Goal: Information Seeking & Learning: Learn about a topic

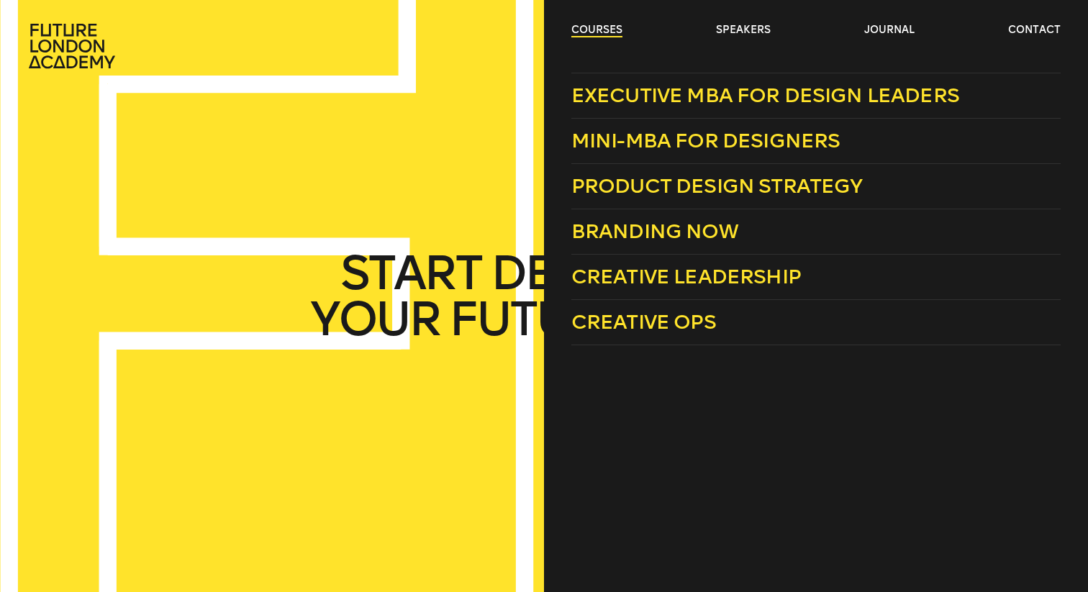
click at [574, 32] on link "courses" at bounding box center [597, 30] width 51 height 14
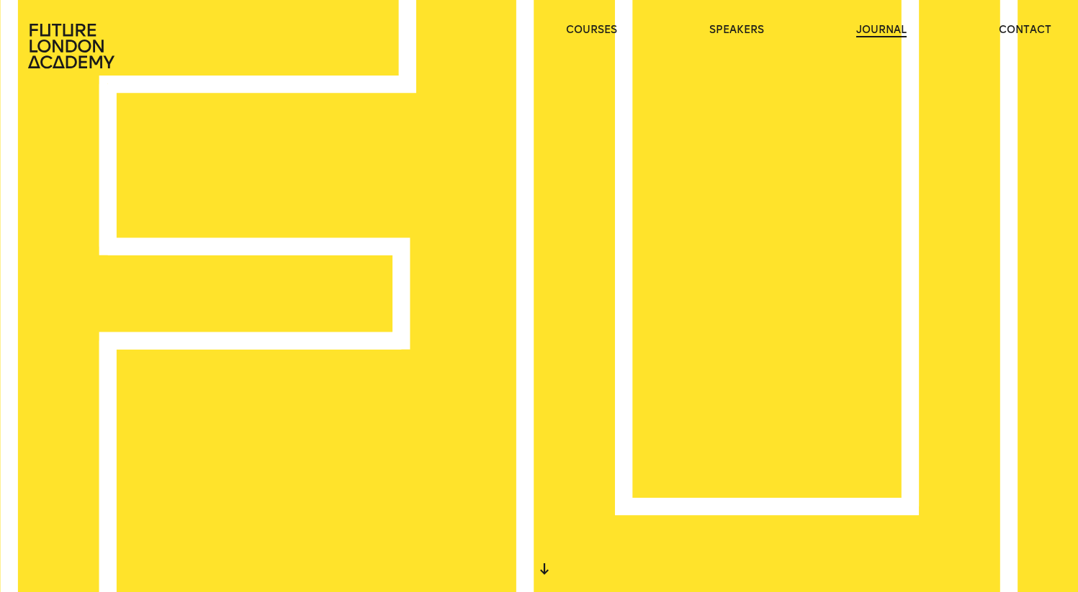
click at [890, 30] on link "journal" at bounding box center [881, 30] width 50 height 14
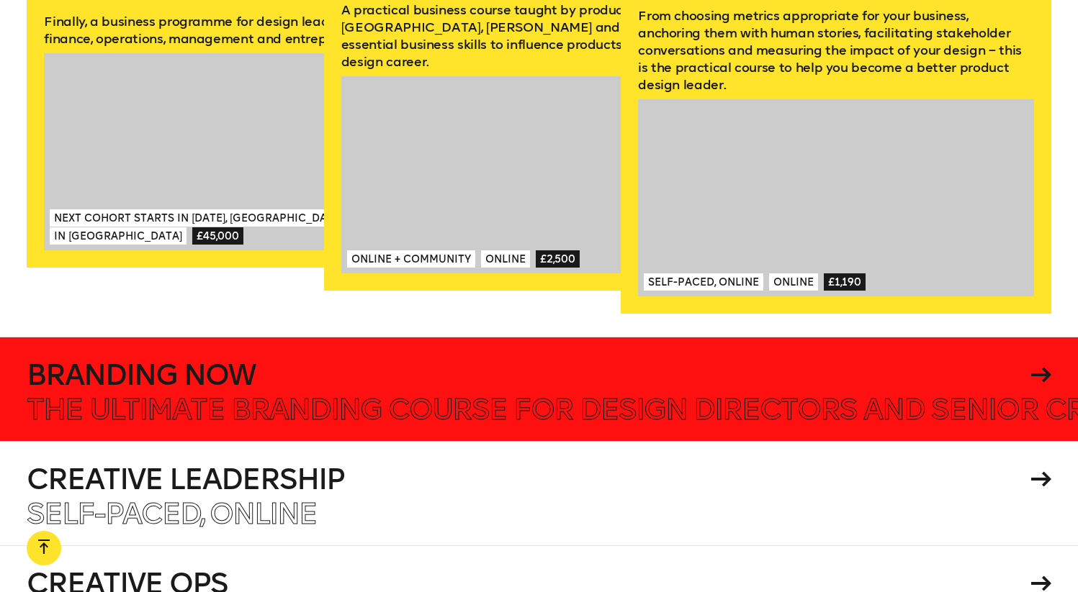
scroll to position [2307, 0]
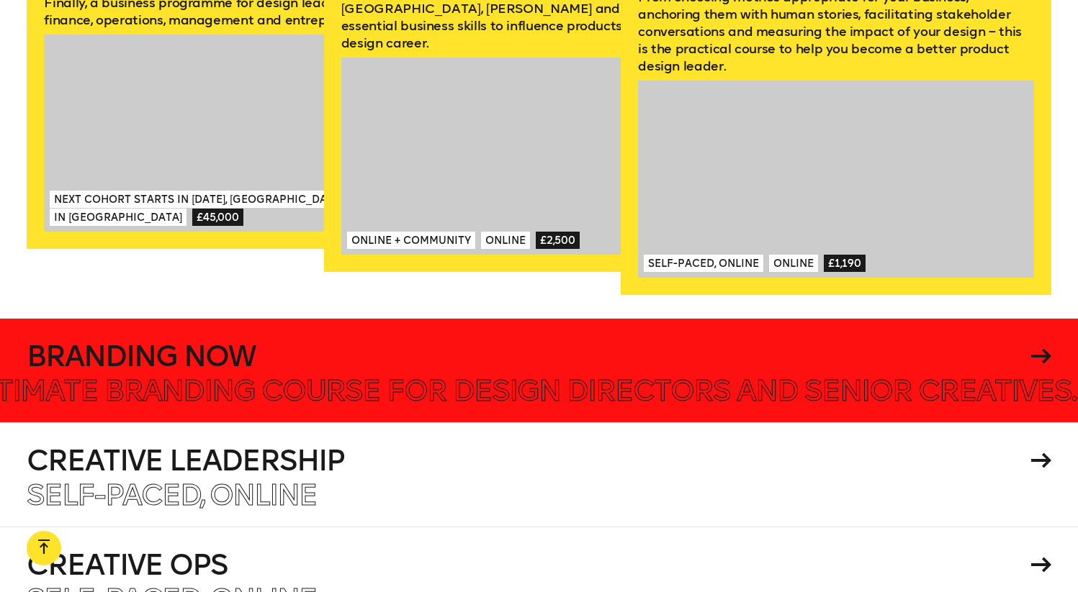
click at [1045, 349] on icon at bounding box center [1041, 356] width 20 height 15
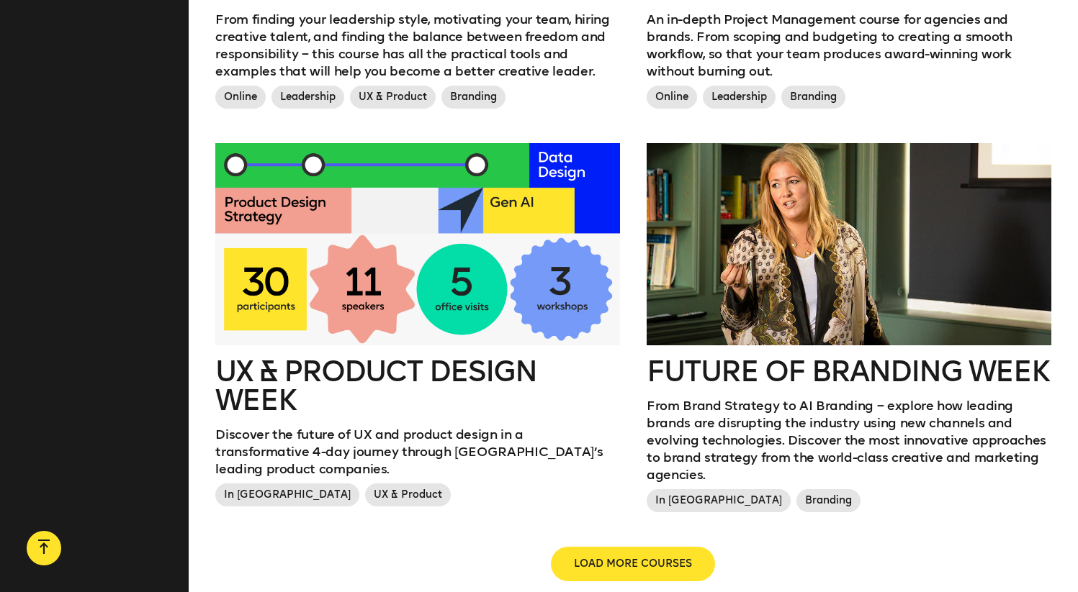
scroll to position [1507, 0]
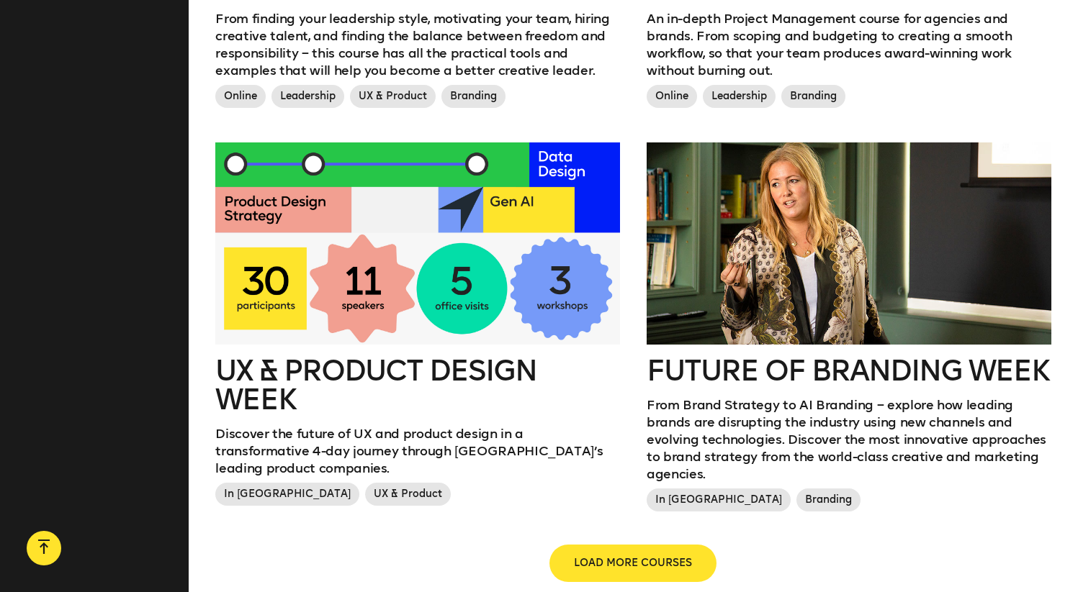
click at [632, 546] on button "LOAD MORE COURSES" at bounding box center [633, 563] width 164 height 35
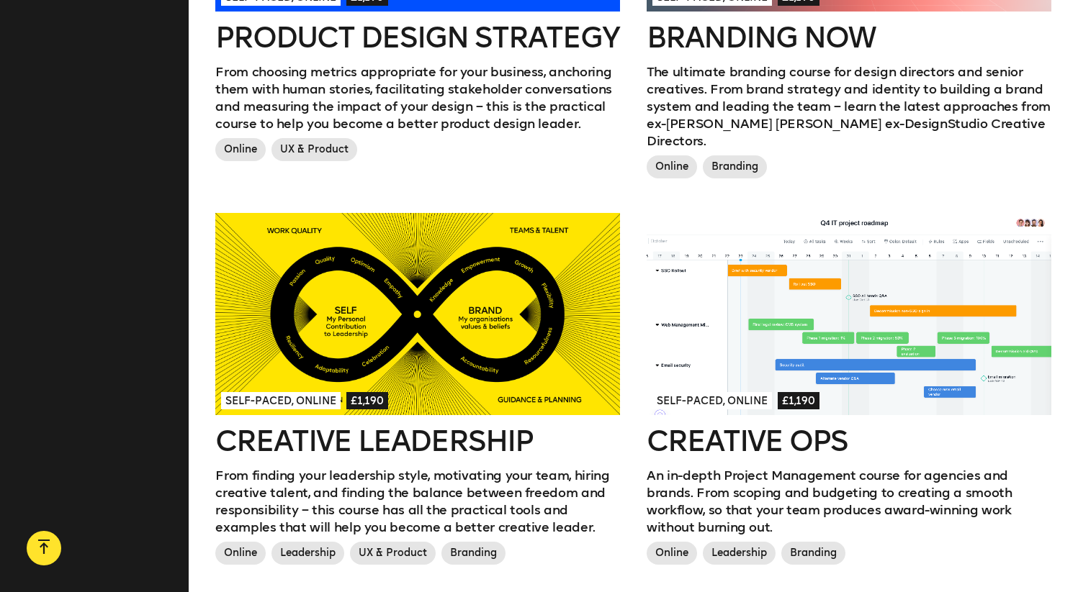
scroll to position [1017, 0]
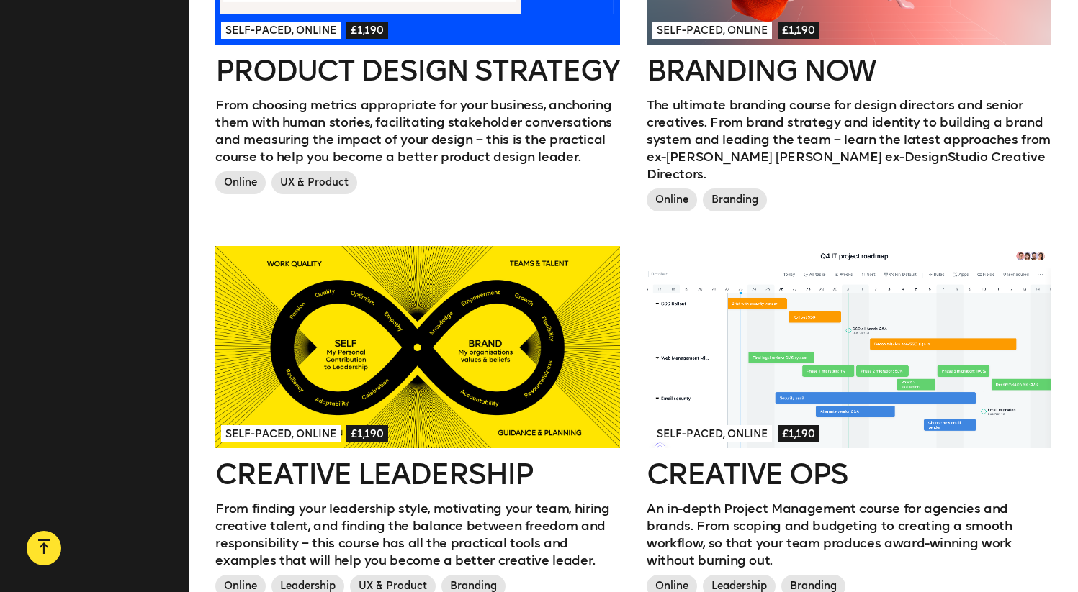
click at [435, 460] on h2 "Creative Leadership" at bounding box center [417, 474] width 404 height 29
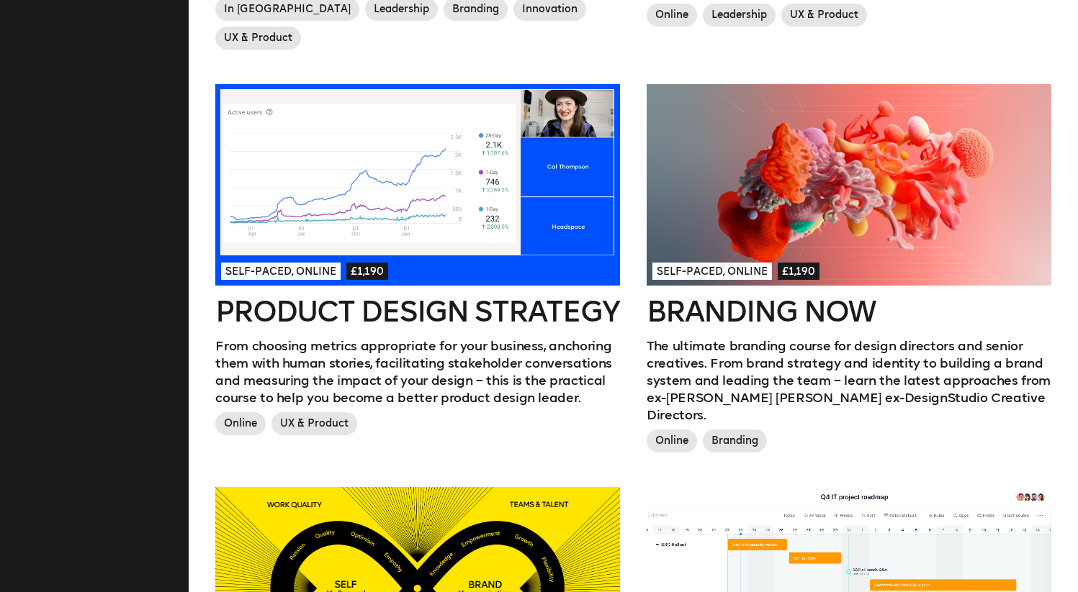
scroll to position [753, 0]
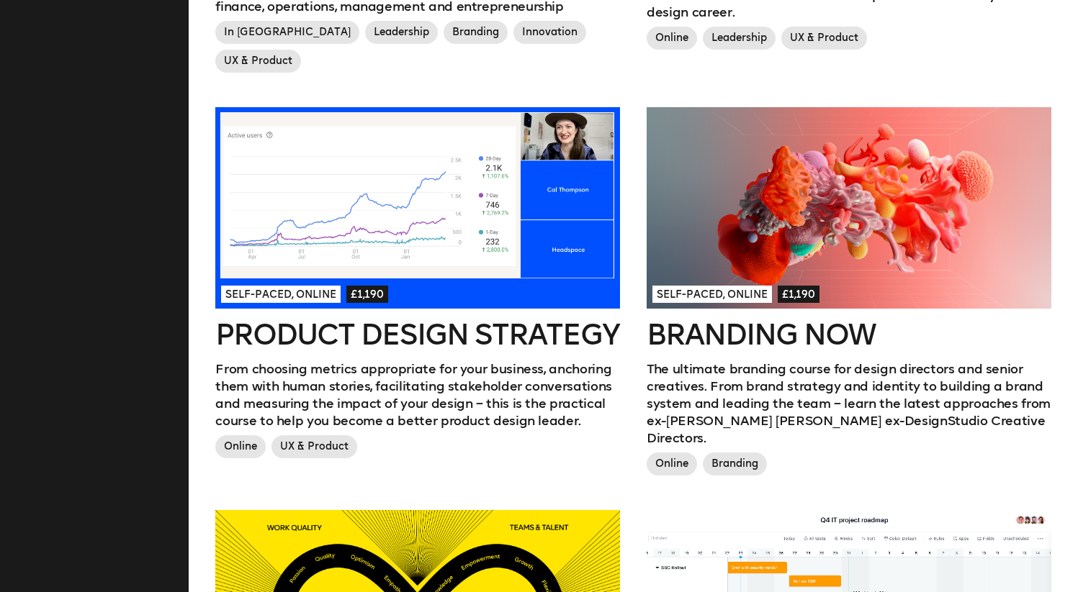
click at [433, 320] on h2 "Product Design Strategy" at bounding box center [417, 334] width 404 height 29
click at [708, 320] on h2 "Branding Now" at bounding box center [848, 334] width 404 height 29
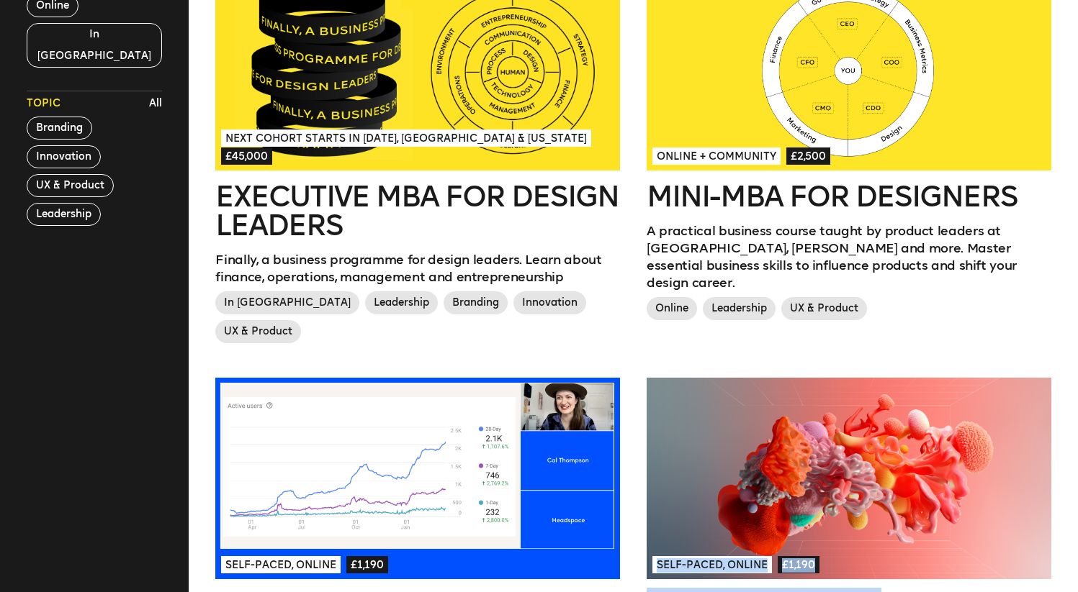
scroll to position [391, 0]
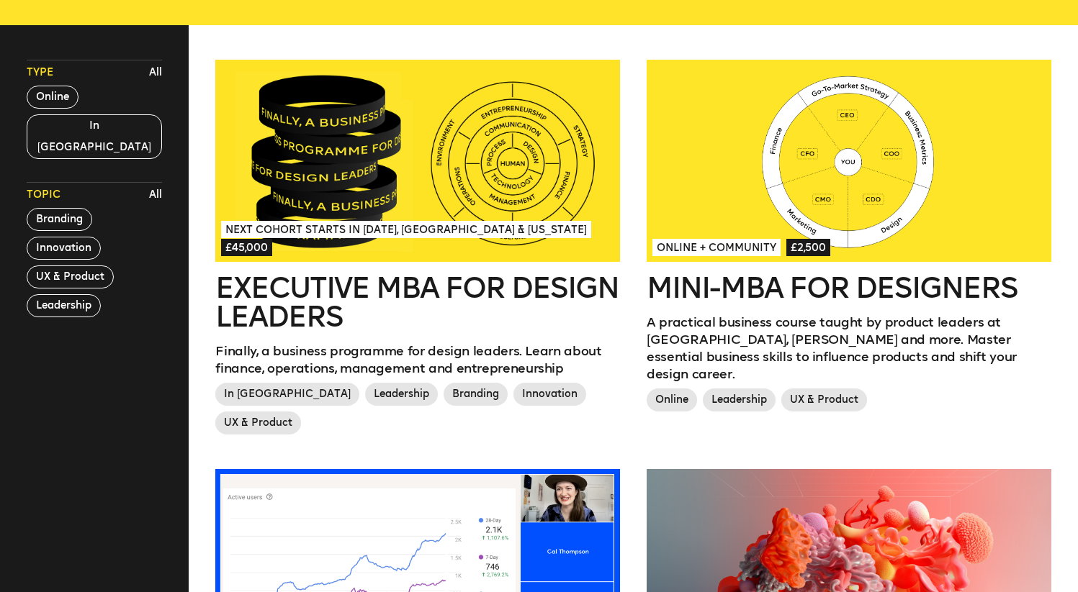
click at [718, 289] on h2 "Mini-MBA for Designers" at bounding box center [848, 288] width 404 height 29
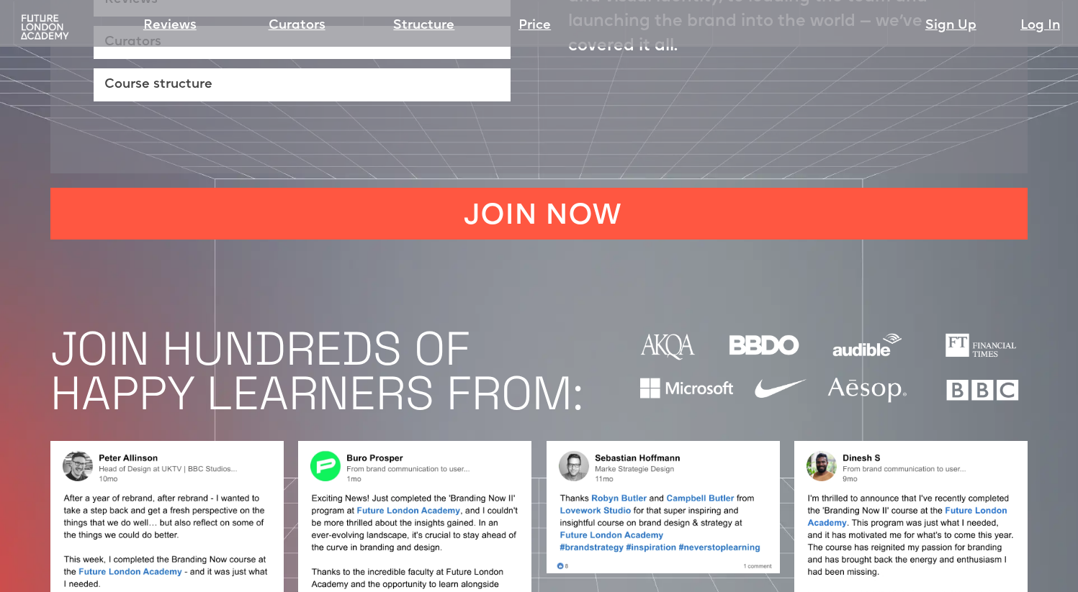
scroll to position [969, 0]
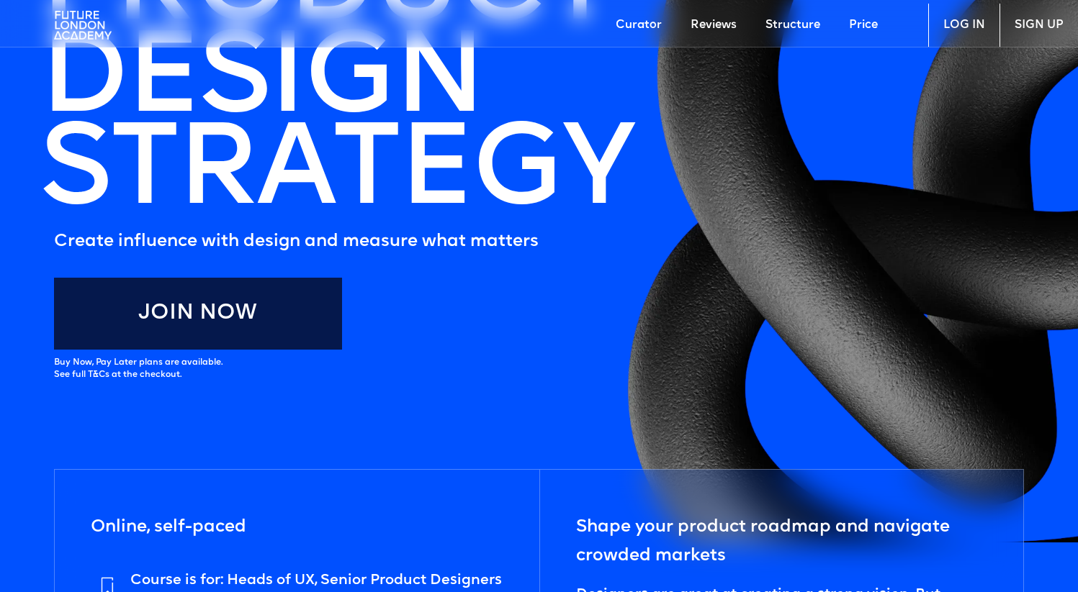
scroll to position [232, 0]
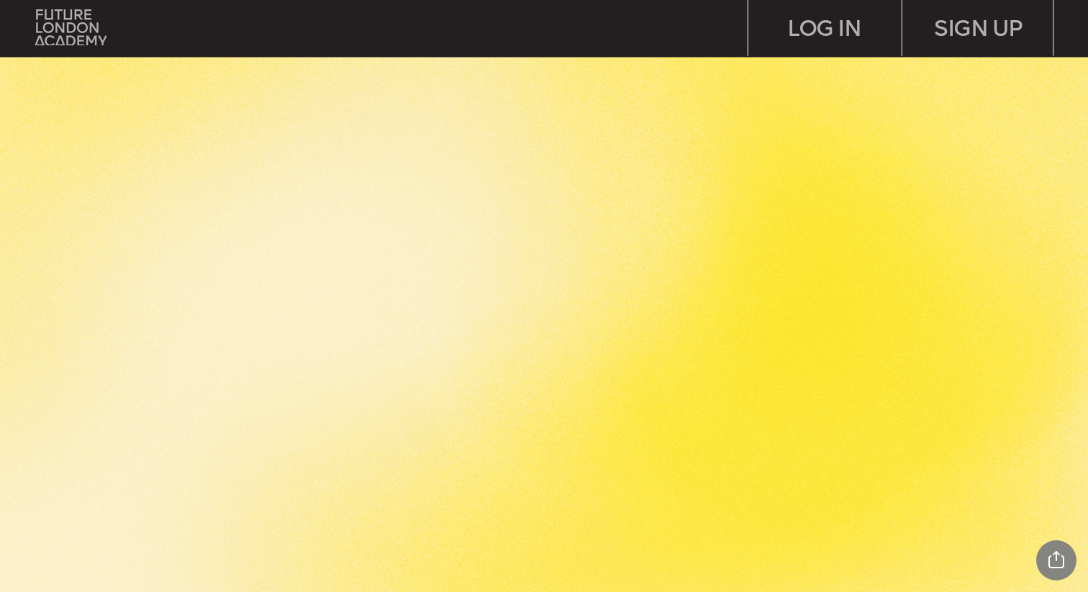
scroll to position [743, 0]
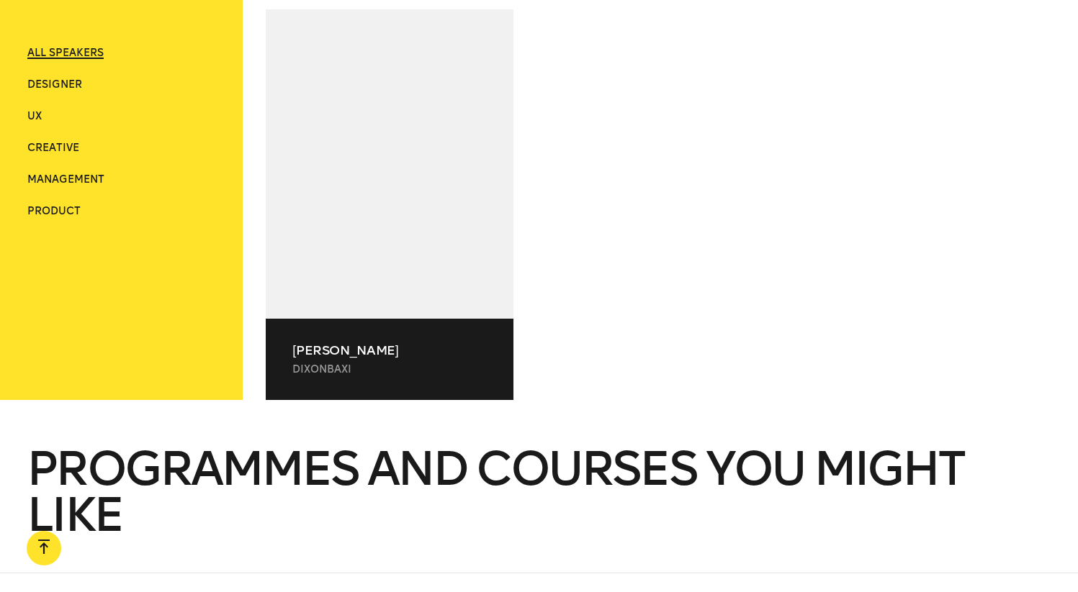
scroll to position [31734, 0]
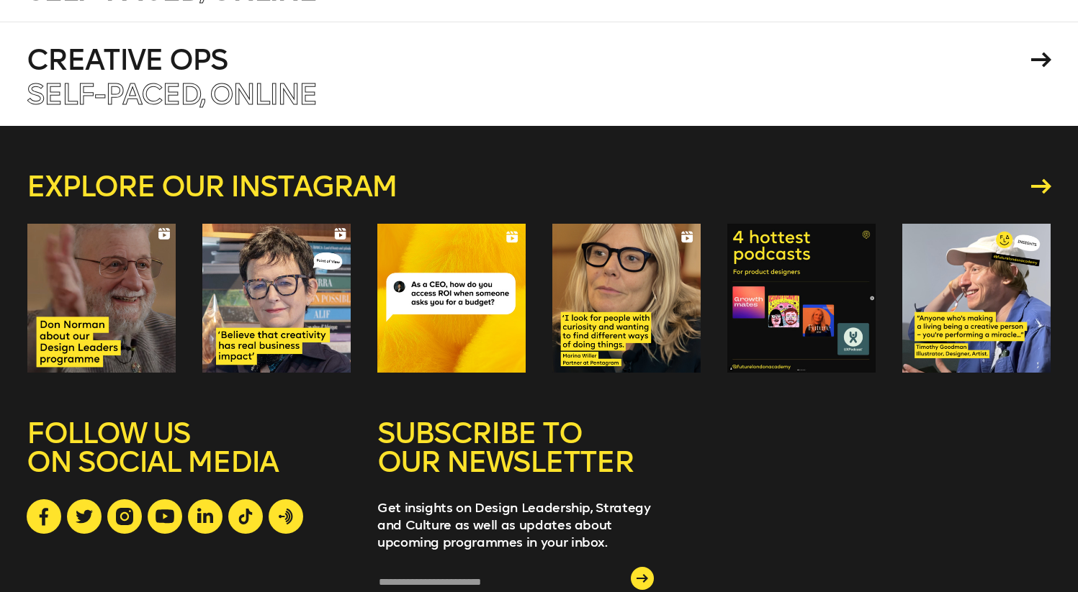
drag, startPoint x: 629, startPoint y: 563, endPoint x: 509, endPoint y: 565, distance: 120.2
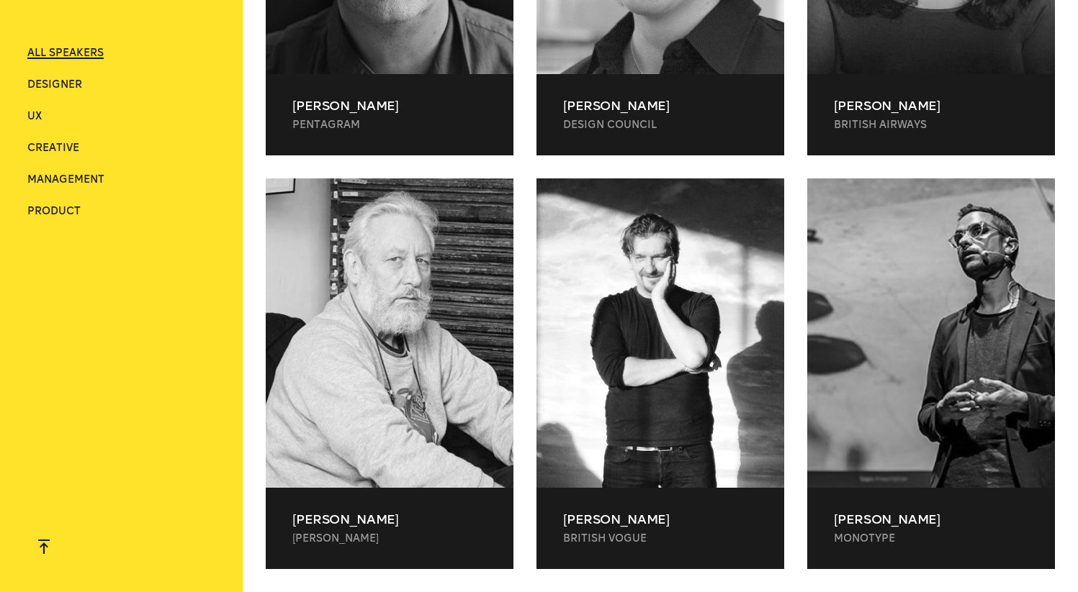
scroll to position [0, 0]
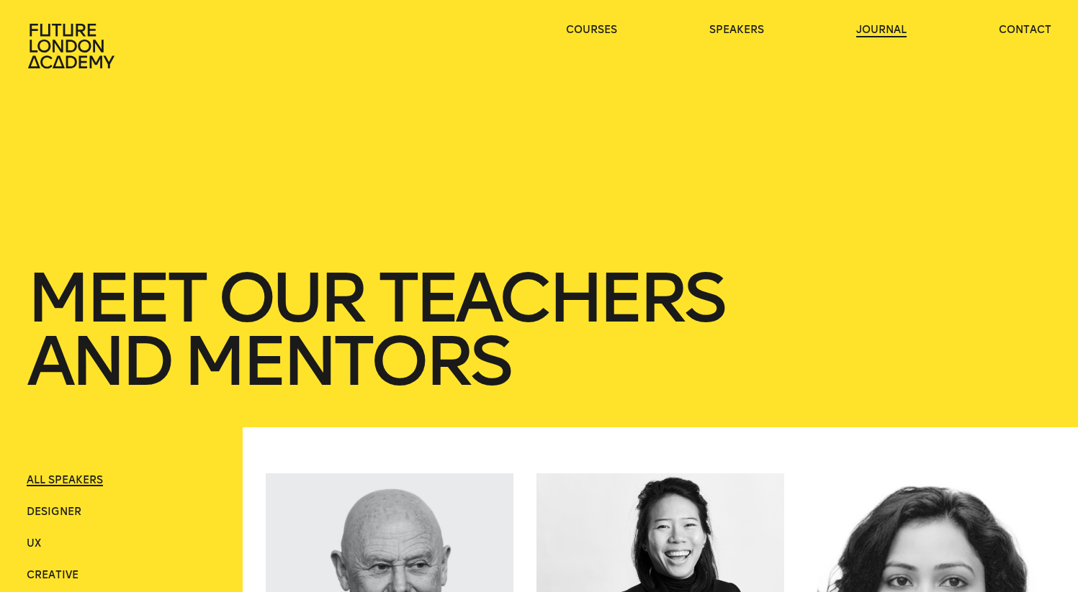
click at [900, 33] on link "journal" at bounding box center [881, 30] width 50 height 14
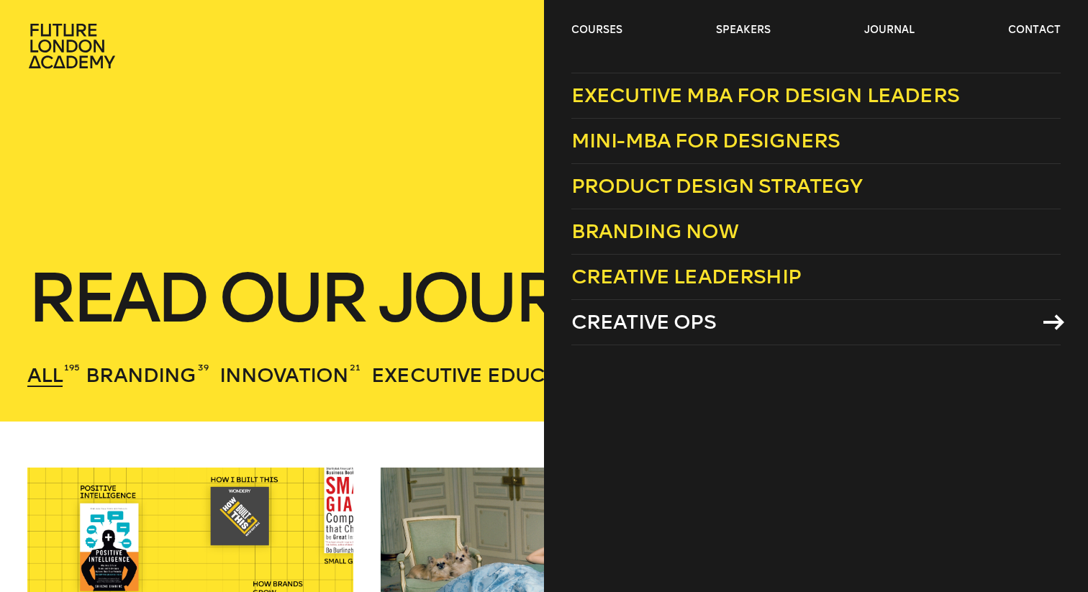
click at [605, 333] on span "Creative Ops" at bounding box center [644, 322] width 145 height 24
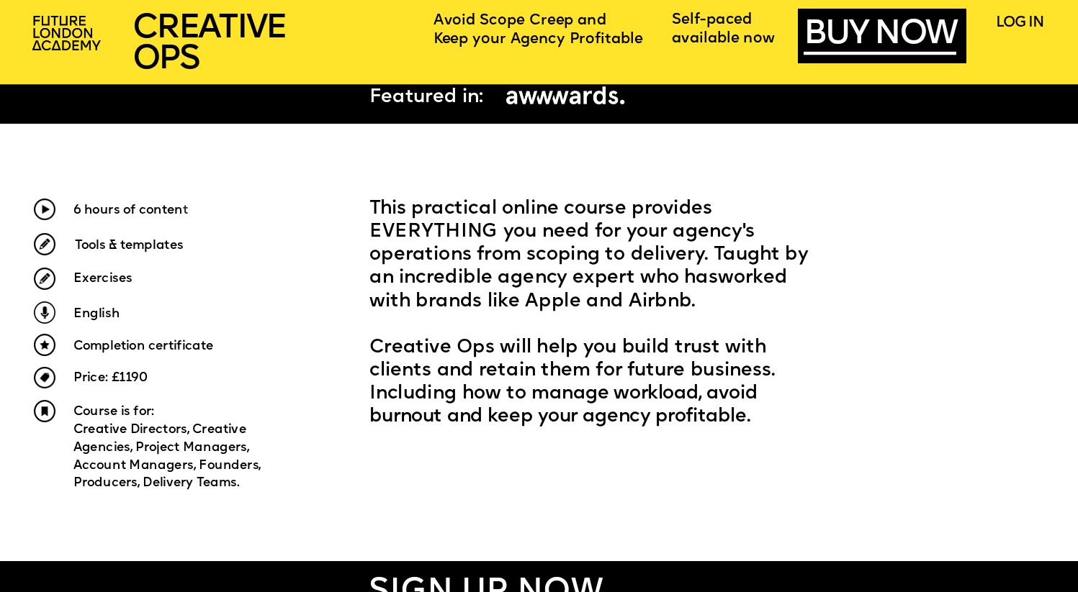
scroll to position [538, 0]
click at [47, 346] on img at bounding box center [45, 345] width 22 height 22
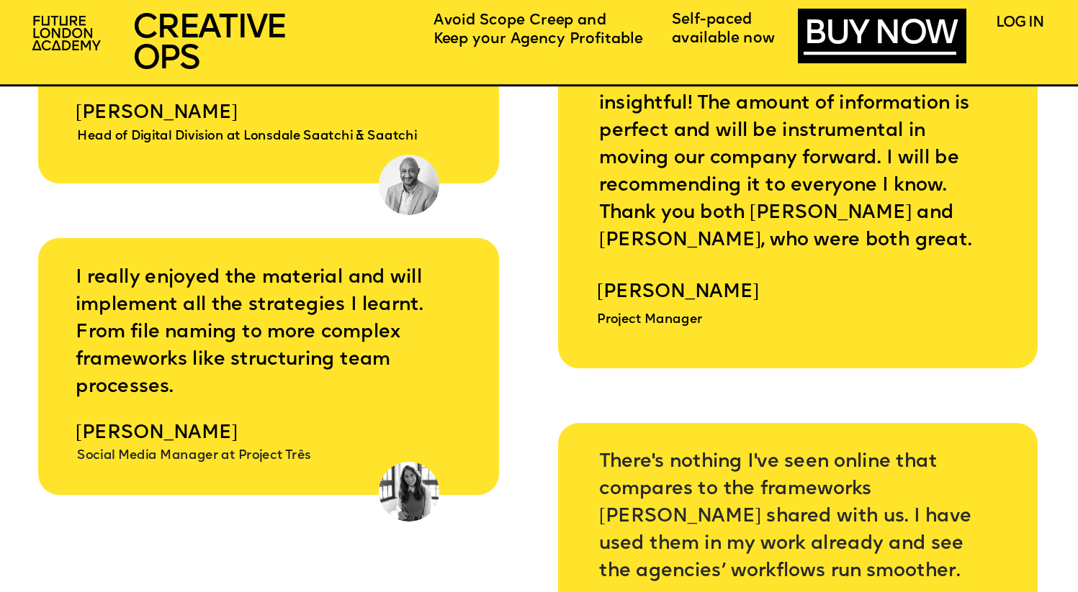
scroll to position [5743, 0]
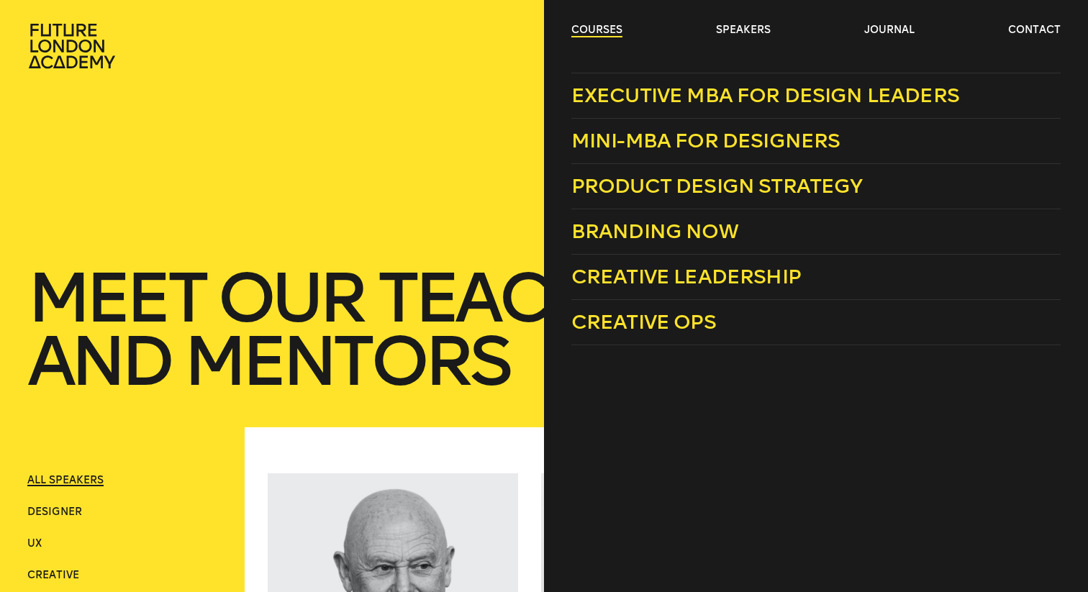
click at [589, 33] on link "courses" at bounding box center [597, 30] width 51 height 14
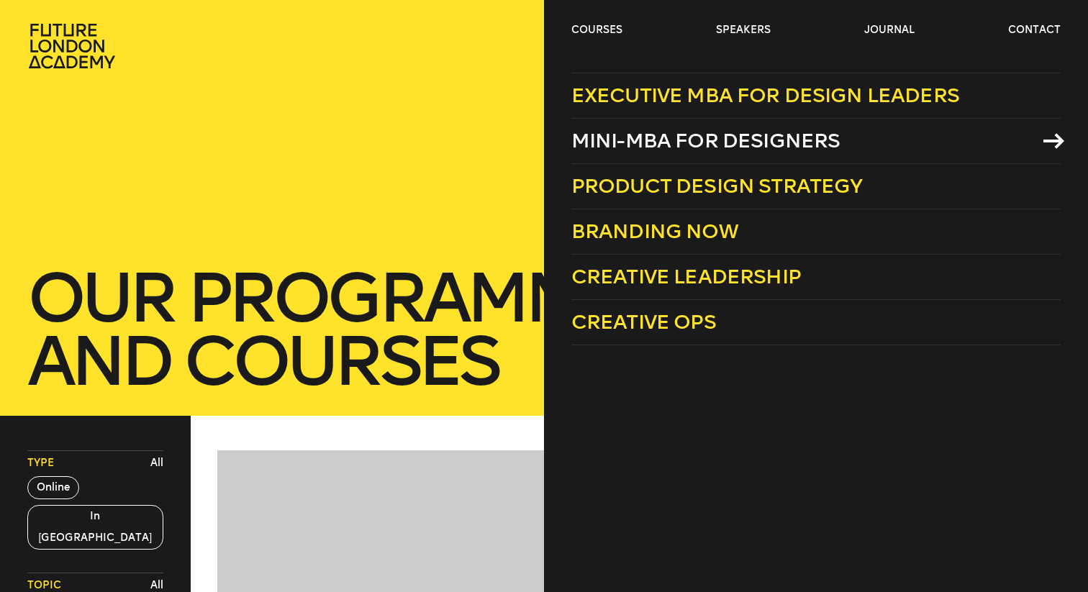
click at [659, 136] on span "Mini-MBA for Designers" at bounding box center [706, 141] width 269 height 24
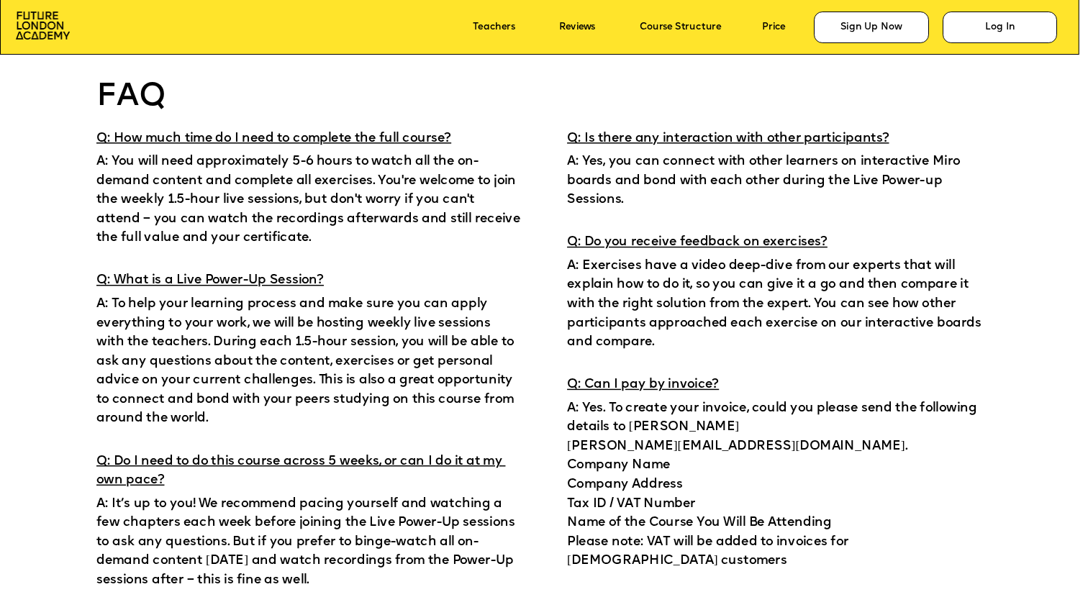
scroll to position [8915, 0]
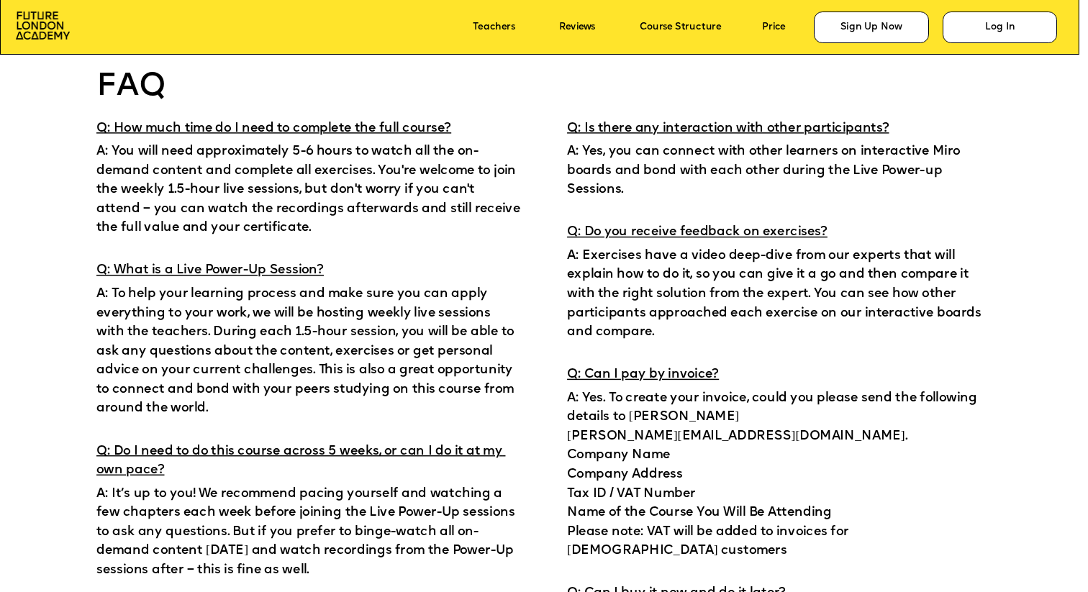
click at [478, 125] on p "Q: How much time do I need to complete the full course?" at bounding box center [308, 125] width 424 height 23
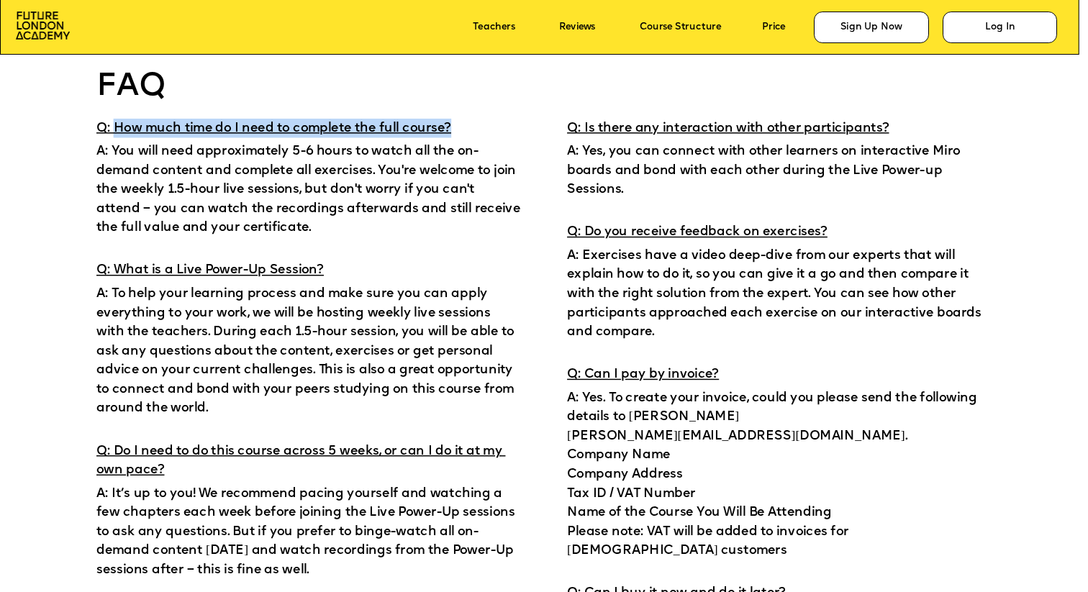
drag, startPoint x: 478, startPoint y: 125, endPoint x: 114, endPoint y: 119, distance: 363.5
click at [114, 119] on p "Q: How much time do I need to complete the full course?" at bounding box center [308, 125] width 424 height 23
copy span "How much time do I need to complete the full course?"
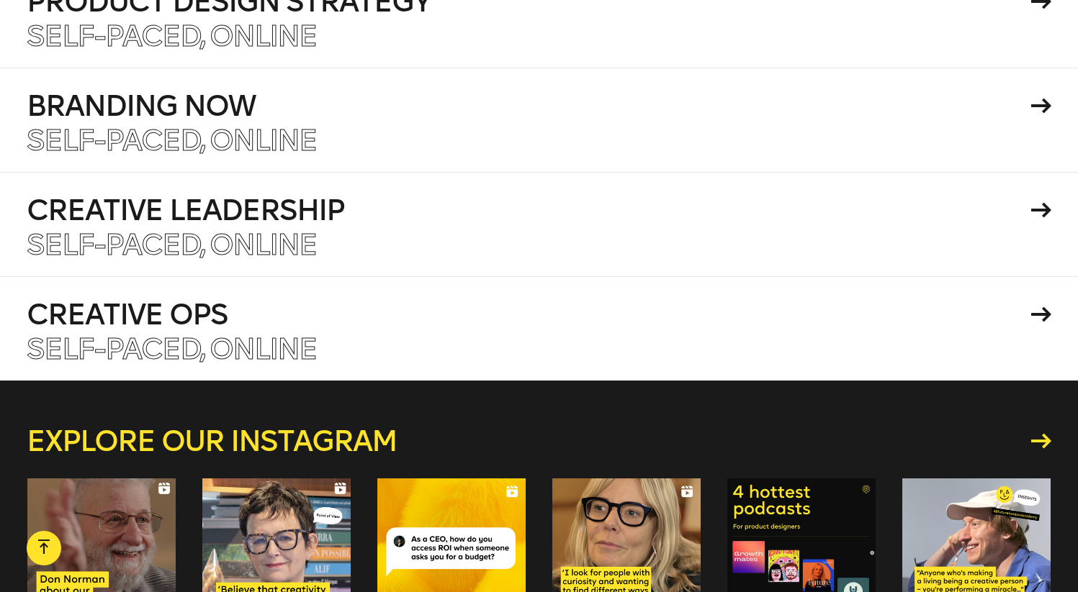
scroll to position [31734, 0]
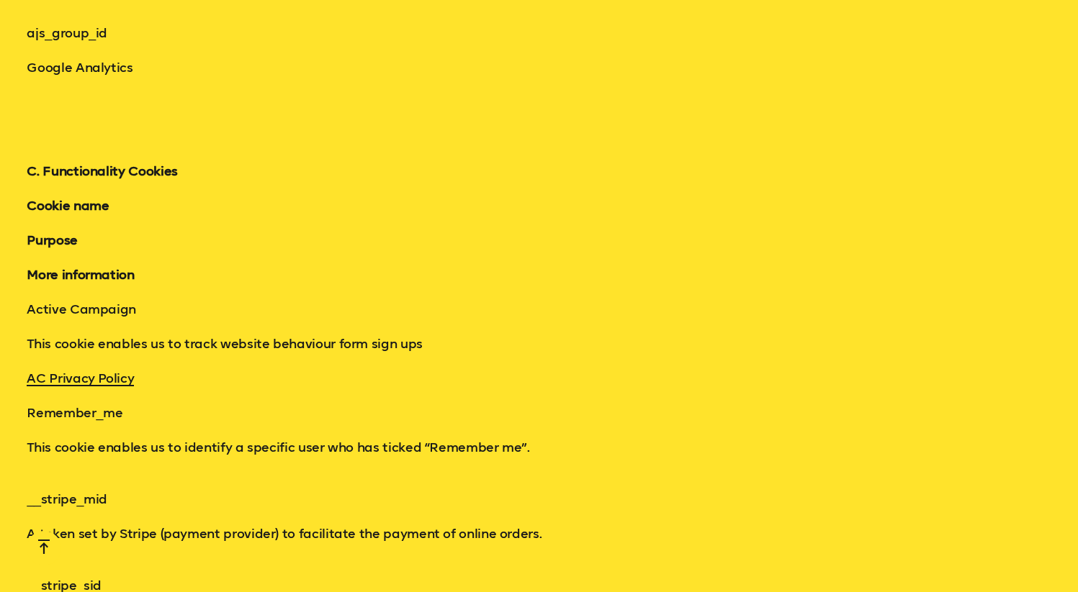
scroll to position [8419, 0]
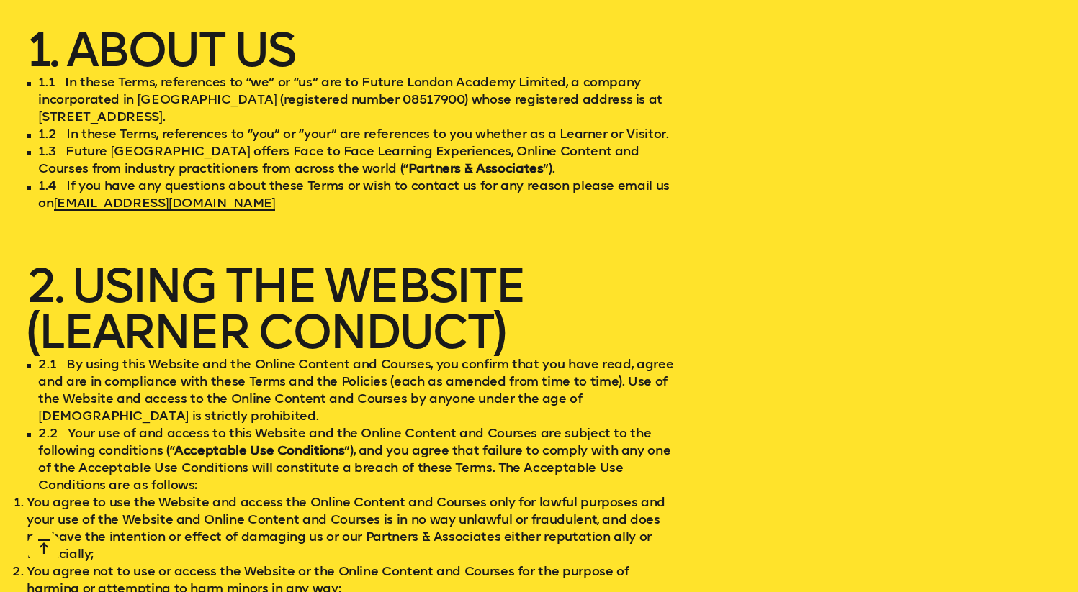
scroll to position [1671, 0]
